Goal: Transaction & Acquisition: Download file/media

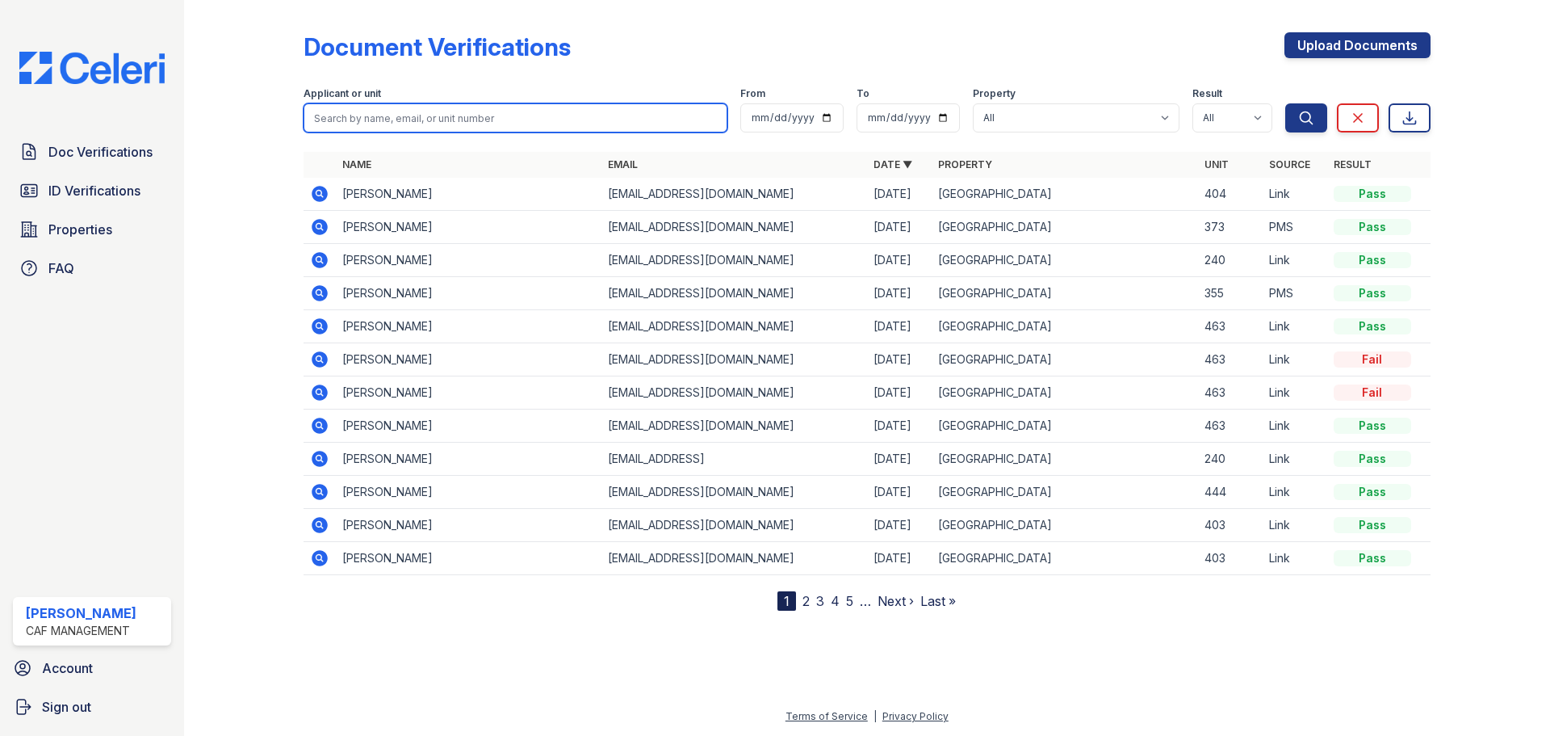
click at [585, 120] on input "search" at bounding box center [516, 117] width 424 height 29
type input "colon"
click at [1285, 103] on button "Search" at bounding box center [1306, 117] width 42 height 29
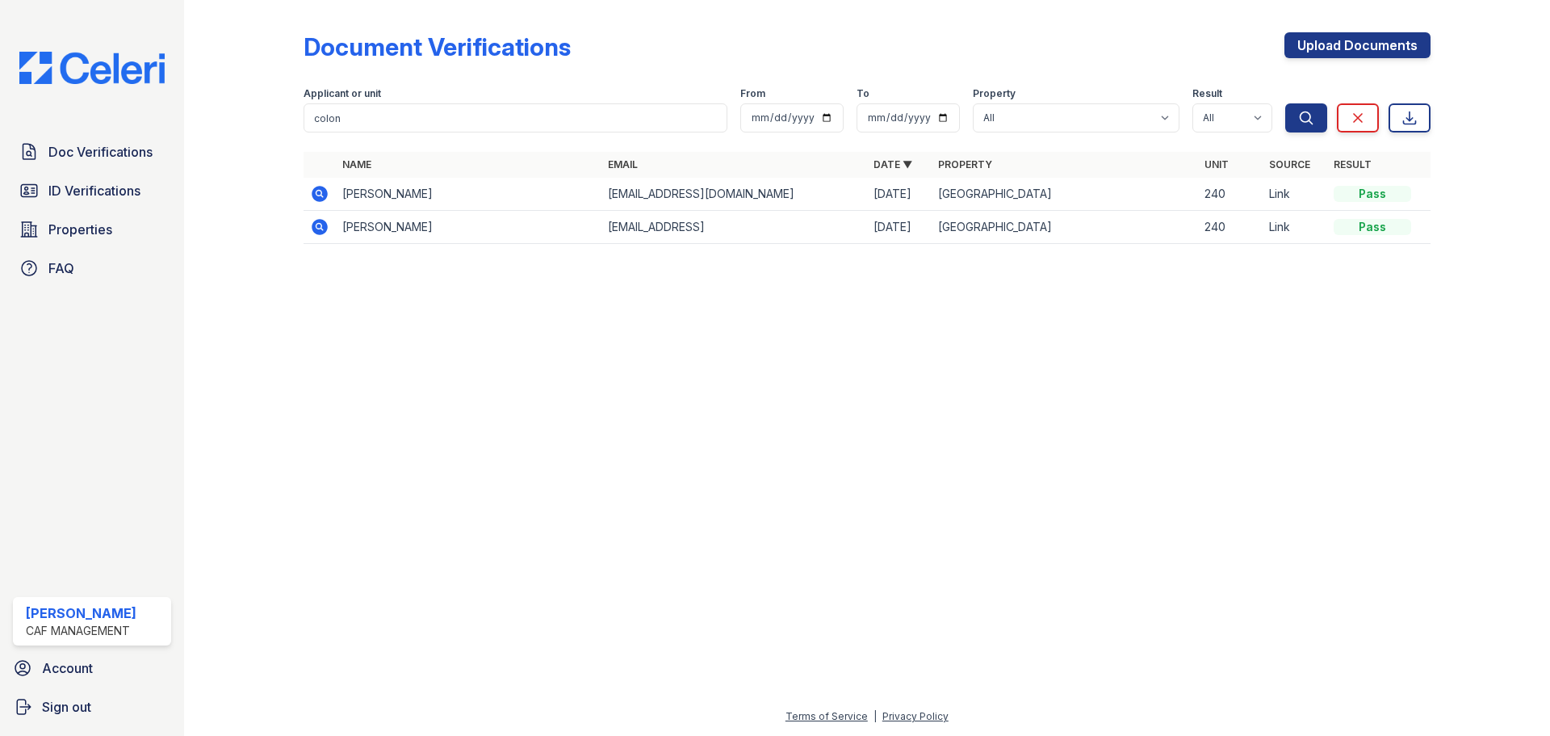
click at [317, 187] on icon at bounding box center [320, 194] width 16 height 16
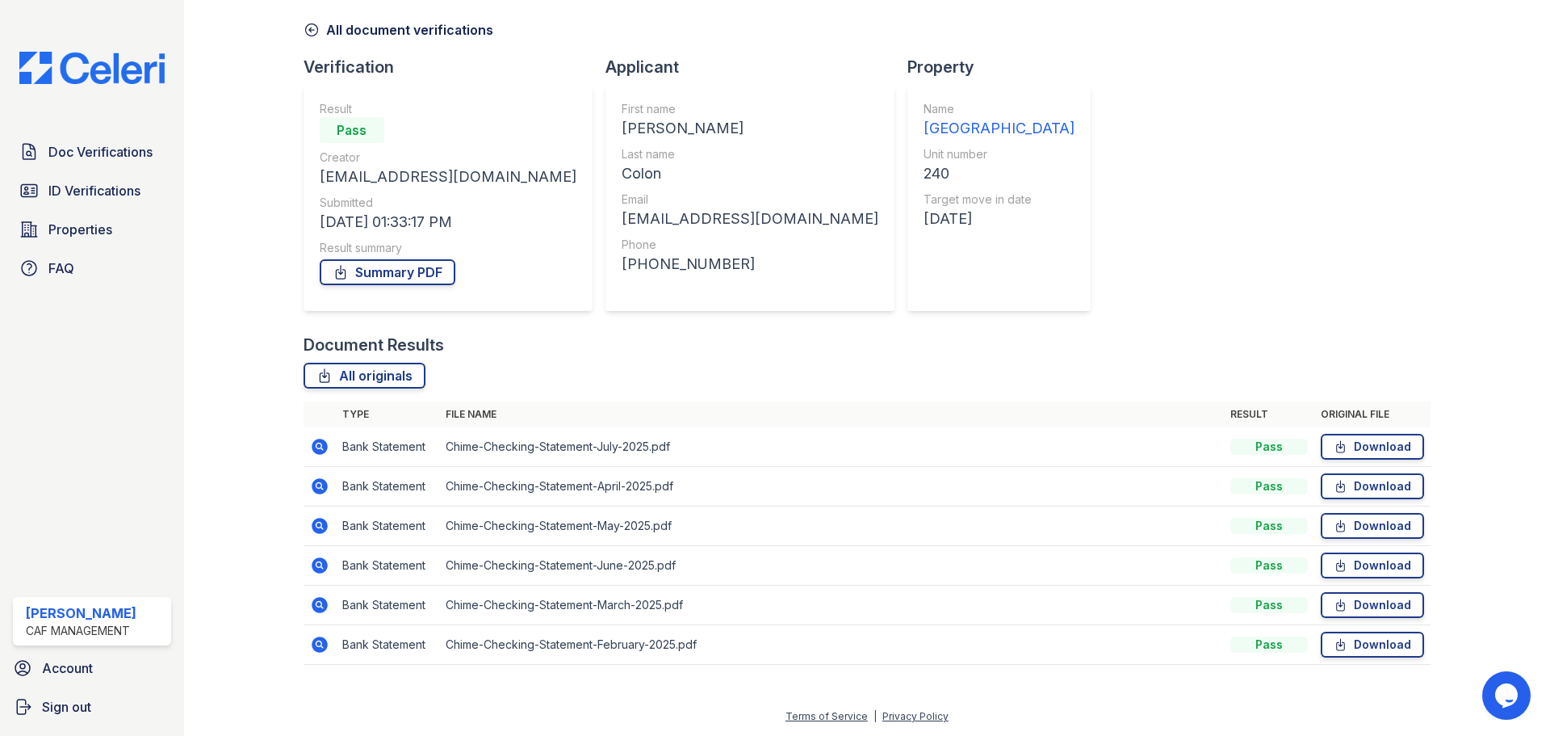
scroll to position [64, 0]
click at [1334, 646] on icon at bounding box center [1341, 644] width 14 height 16
click at [1336, 450] on icon at bounding box center [1340, 446] width 8 height 11
click at [1334, 488] on icon at bounding box center [1341, 486] width 14 height 16
click at [1334, 530] on icon at bounding box center [1341, 526] width 14 height 16
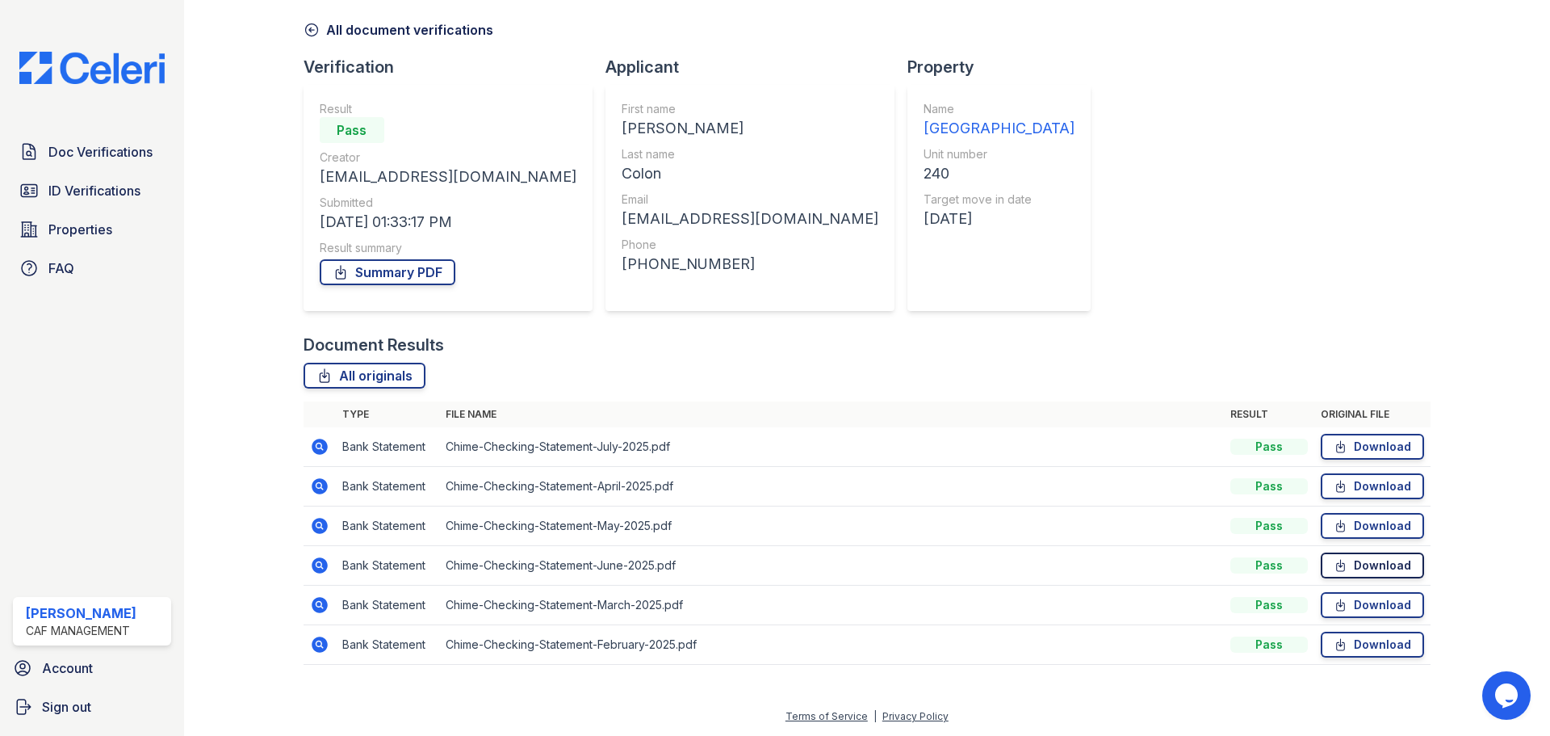
click at [1360, 564] on link "Download" at bounding box center [1372, 565] width 103 height 26
click at [1399, 609] on link "Download" at bounding box center [1372, 605] width 103 height 26
click at [1349, 652] on link "Download" at bounding box center [1372, 644] width 103 height 26
click at [430, 273] on link "Summary PDF" at bounding box center [388, 272] width 136 height 26
